Goal: Information Seeking & Learning: Learn about a topic

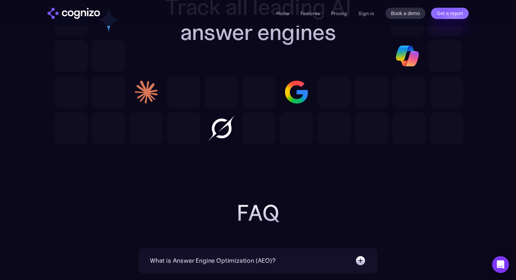
scroll to position [2065, 0]
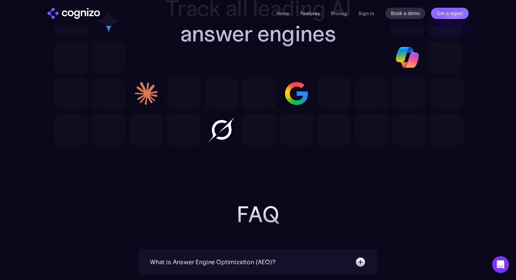
click at [308, 13] on link "Features" at bounding box center [309, 13] width 19 height 6
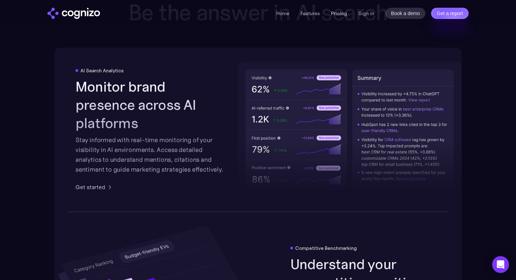
click at [337, 14] on link "Pricing" at bounding box center [339, 13] width 16 height 6
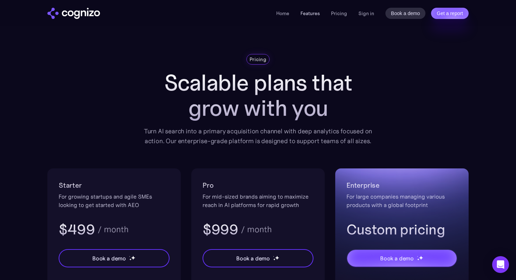
click at [307, 11] on link "Features" at bounding box center [309, 13] width 19 height 6
